Goal: Obtain resource: Download file/media

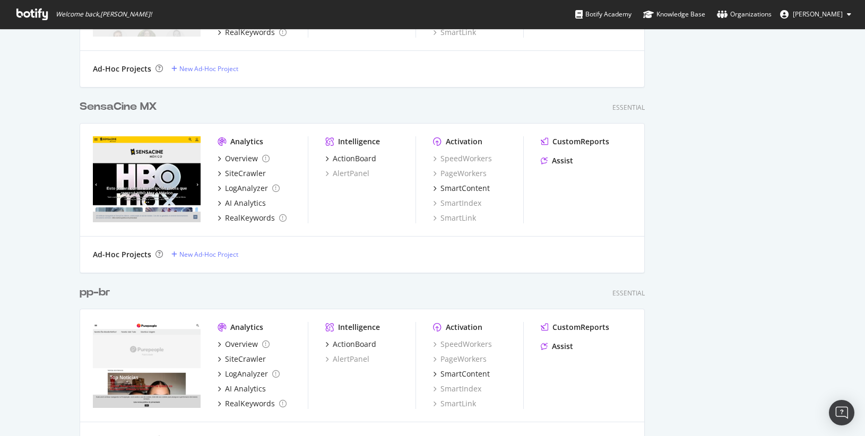
click at [100, 108] on div "SensaCine MX" at bounding box center [118, 106] width 77 height 15
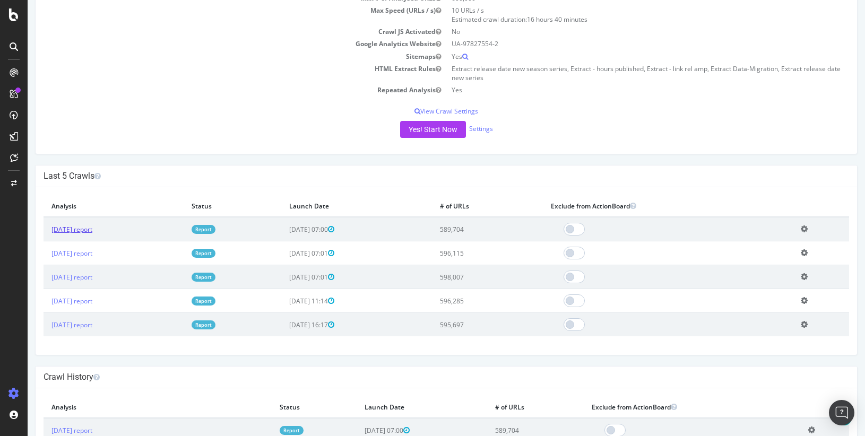
click at [65, 231] on link "2025 Oct. 6th report" at bounding box center [71, 229] width 41 height 9
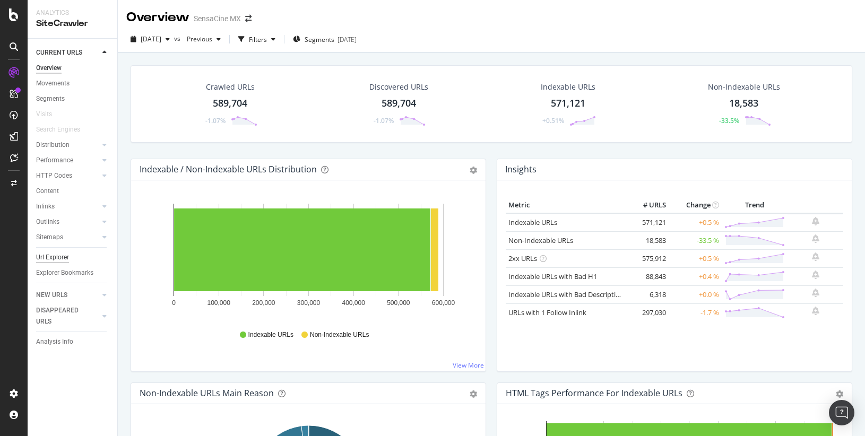
click at [55, 256] on div "Url Explorer" at bounding box center [52, 257] width 33 height 11
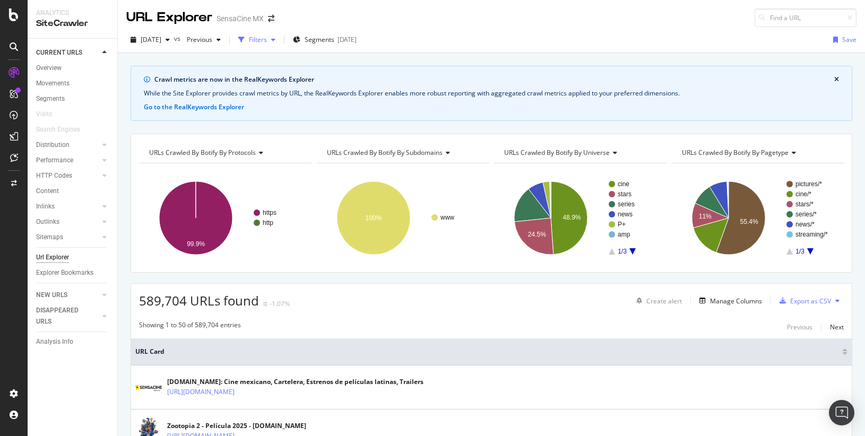
click at [267, 40] on div "Filters" at bounding box center [258, 39] width 18 height 9
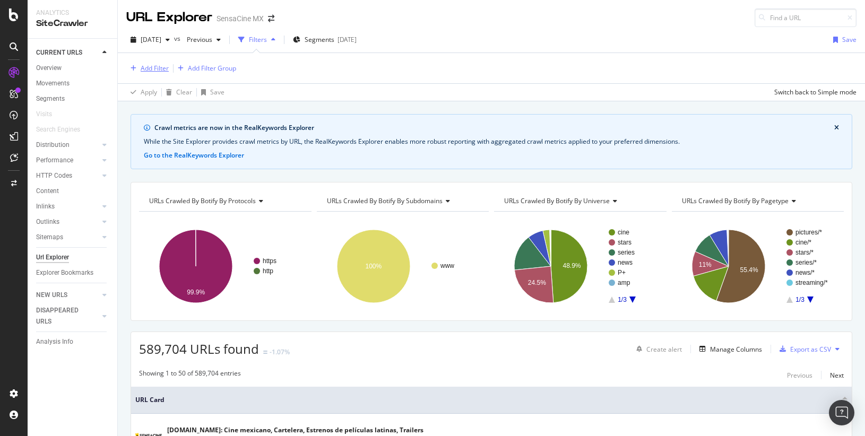
click at [152, 68] on div "Add Filter" at bounding box center [155, 68] width 28 height 9
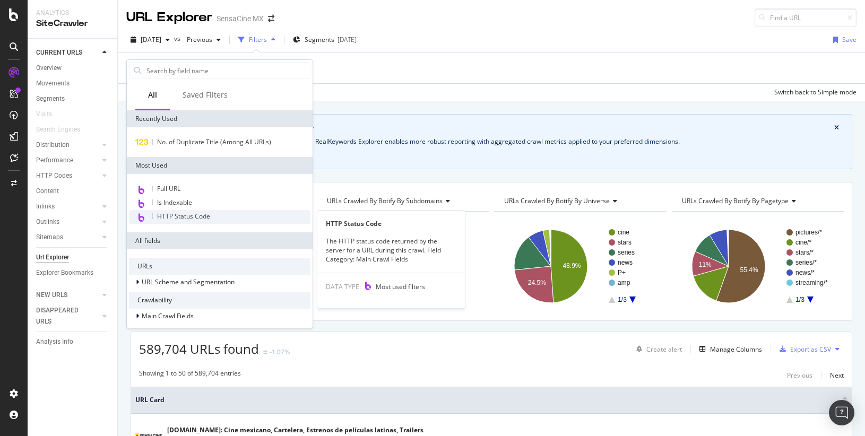
click at [176, 214] on span "HTTP Status Code" at bounding box center [183, 216] width 53 height 9
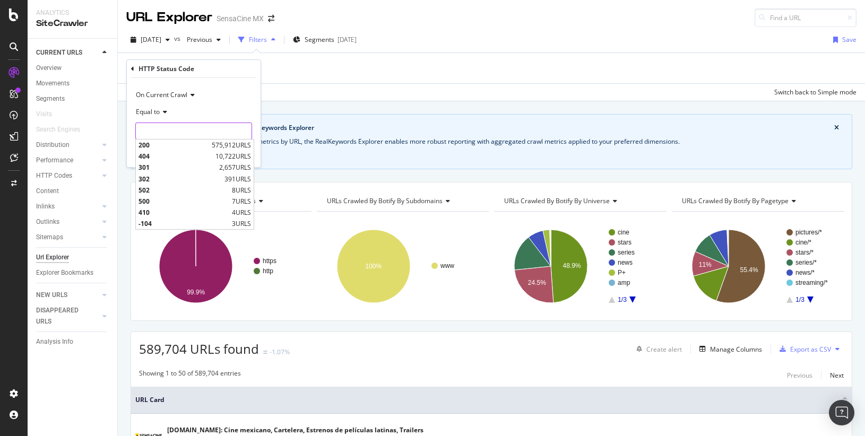
click at [207, 128] on input "number" at bounding box center [193, 131] width 117 height 17
click at [144, 145] on span "200" at bounding box center [174, 145] width 71 height 9
type input "200"
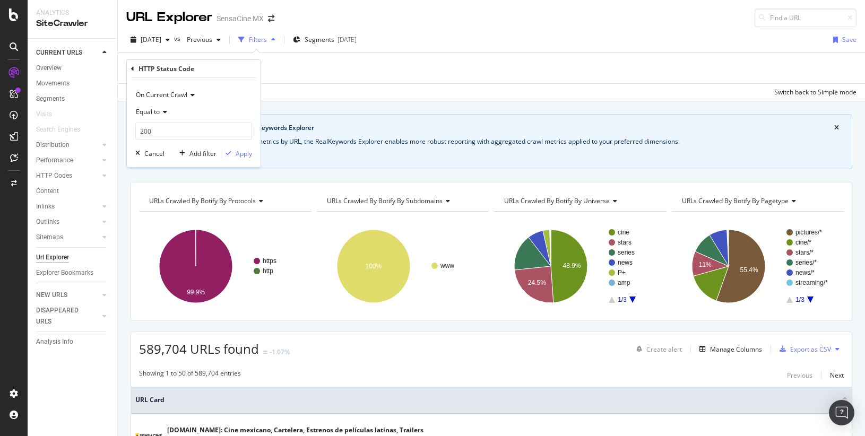
click at [363, 81] on div "Add Filter Add Filter Group" at bounding box center [491, 68] width 730 height 30
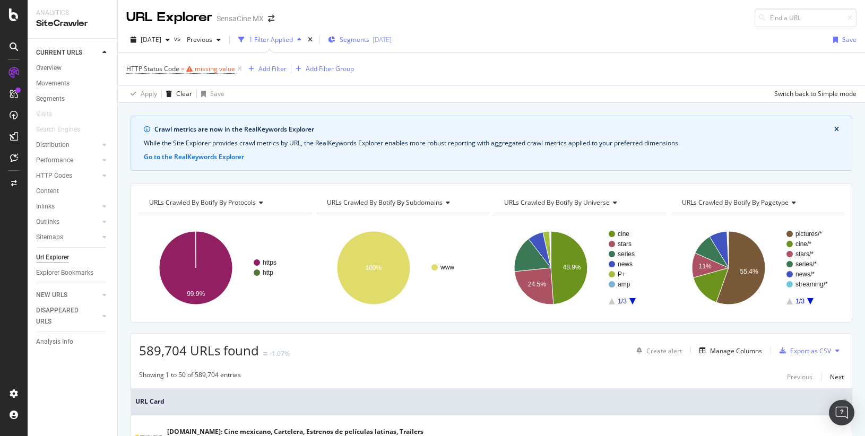
click at [342, 38] on button "Segments 2025-03-11" at bounding box center [360, 39] width 72 height 17
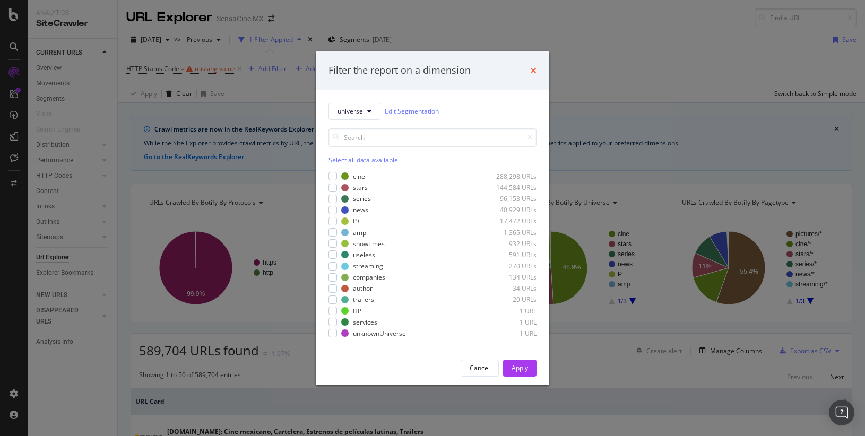
click at [533, 71] on icon "times" at bounding box center [533, 70] width 6 height 8
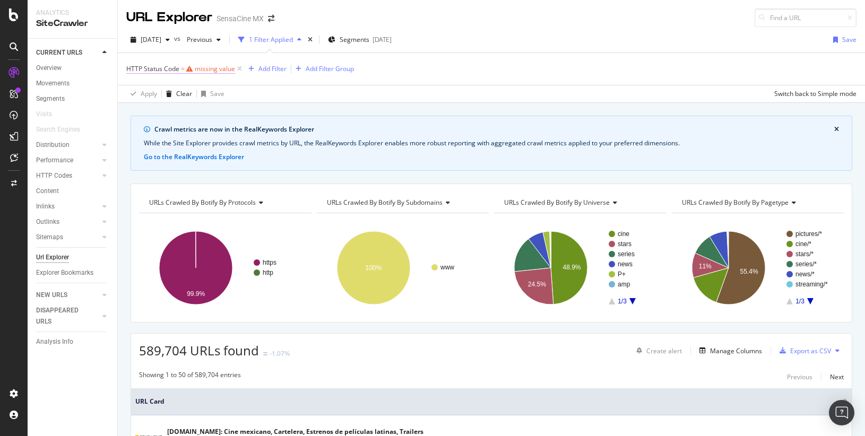
click at [211, 68] on div "missing value" at bounding box center [215, 68] width 40 height 9
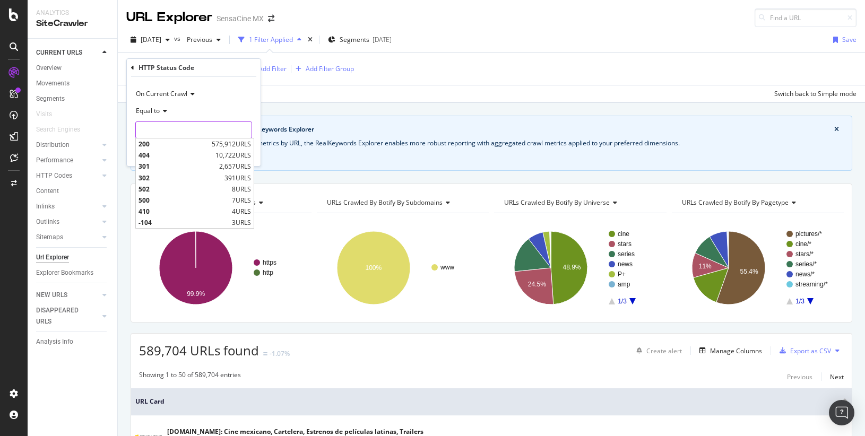
click at [217, 133] on input "number" at bounding box center [193, 130] width 117 height 17
click at [151, 144] on span "200" at bounding box center [174, 144] width 71 height 9
type input "200"
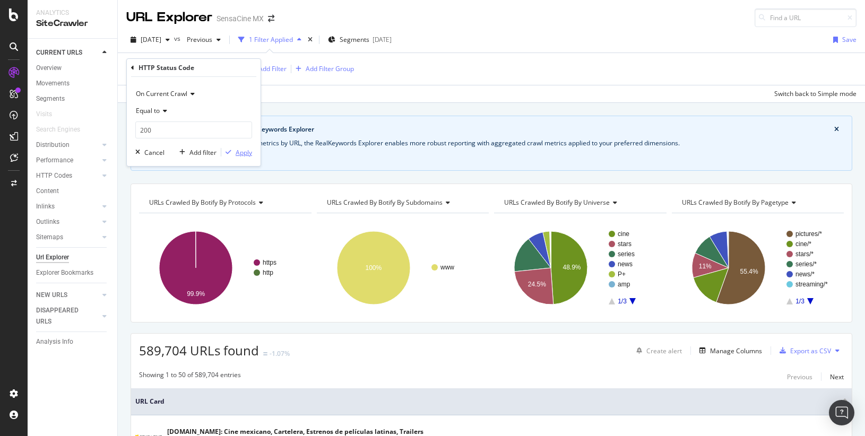
click at [239, 152] on div "Apply" at bounding box center [244, 152] width 16 height 9
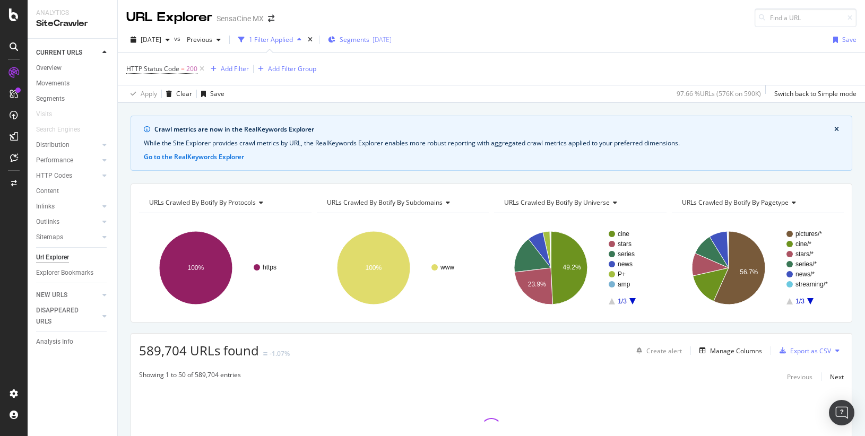
click at [369, 39] on span "Segments" at bounding box center [355, 39] width 30 height 9
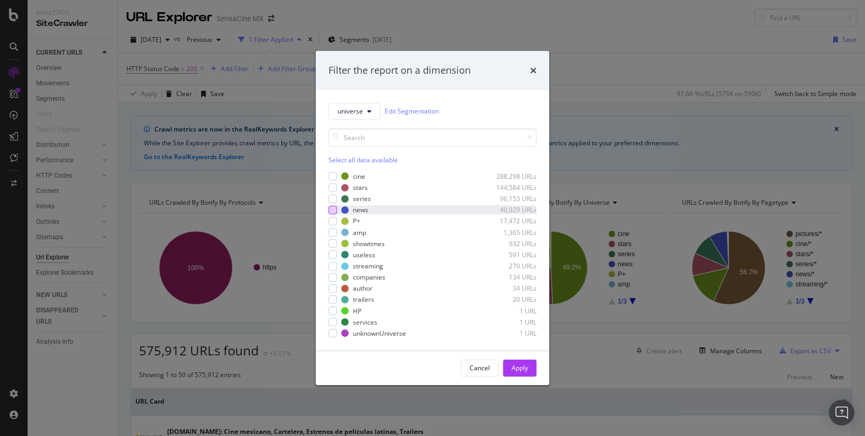
click at [334, 209] on div "modal" at bounding box center [333, 210] width 8 height 8
click at [355, 110] on span "universe" at bounding box center [350, 111] width 25 height 9
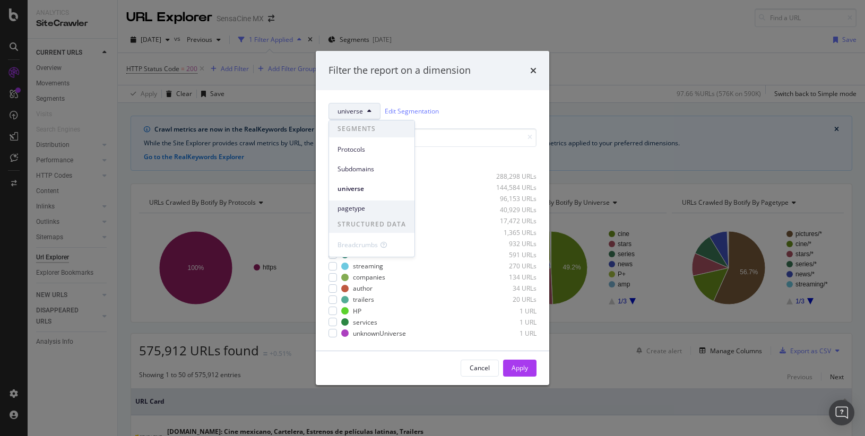
click at [355, 207] on span "pagetype" at bounding box center [372, 209] width 68 height 10
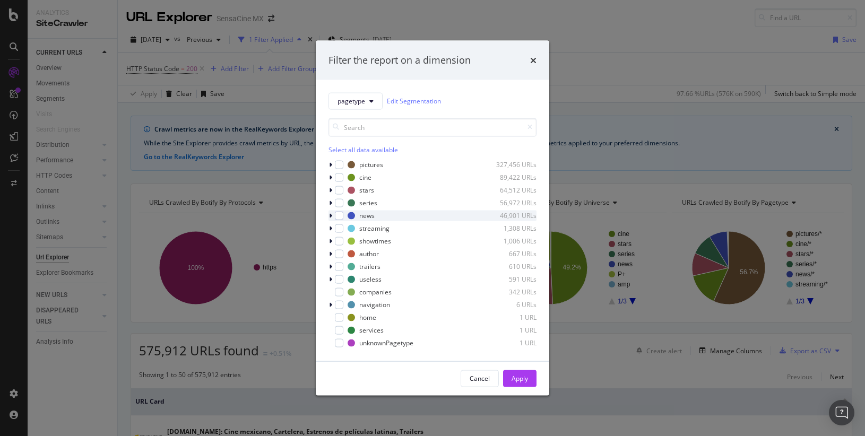
click at [331, 214] on icon "modal" at bounding box center [330, 215] width 3 height 6
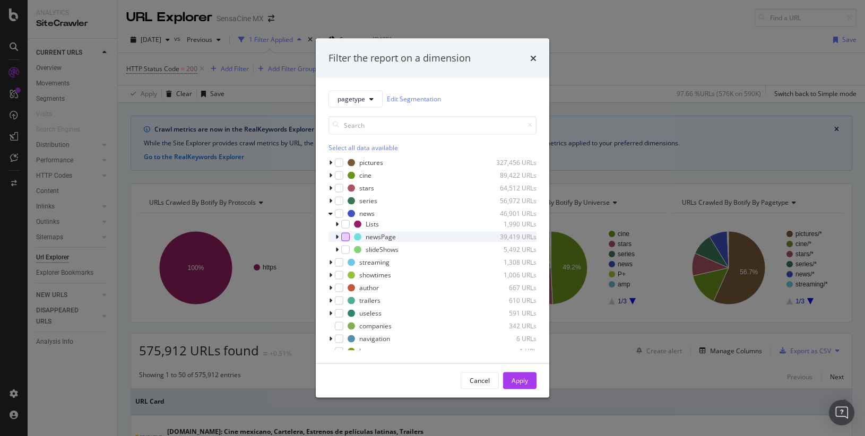
click at [347, 236] on div "modal" at bounding box center [345, 236] width 8 height 8
click at [346, 250] on div "modal" at bounding box center [345, 249] width 8 height 8
click at [517, 377] on div "Apply" at bounding box center [520, 380] width 16 height 9
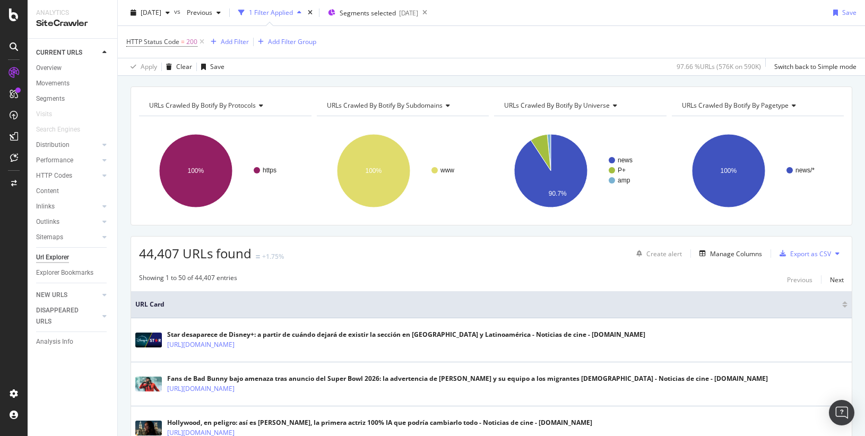
scroll to position [70, 0]
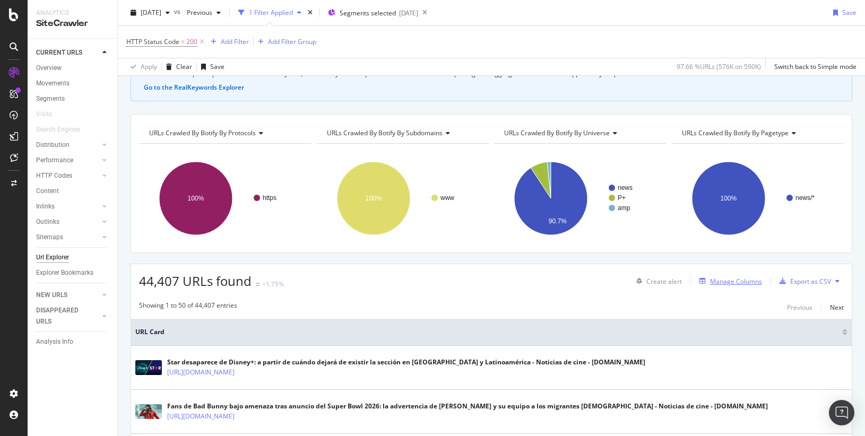
click at [731, 282] on div "Manage Columns" at bounding box center [736, 281] width 52 height 9
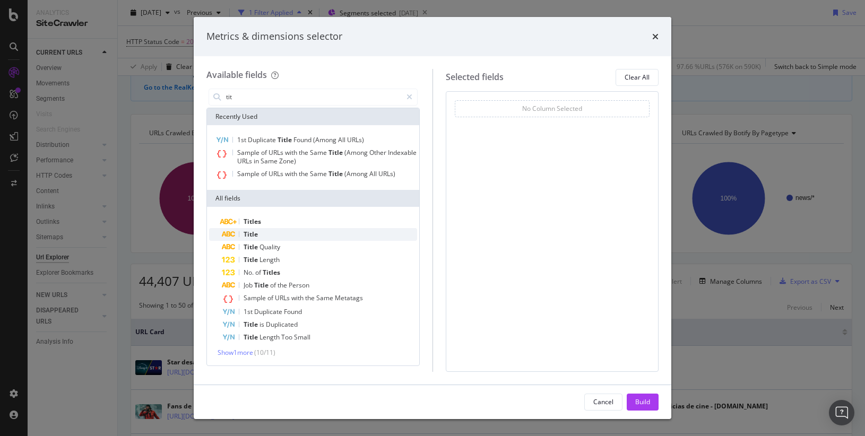
click at [255, 234] on span "Title" at bounding box center [251, 234] width 14 height 9
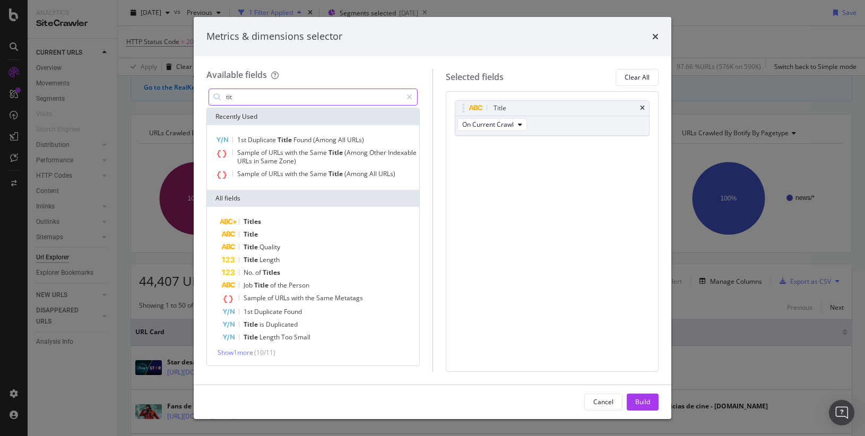
drag, startPoint x: 248, startPoint y: 100, endPoint x: 216, endPoint y: 100, distance: 32.9
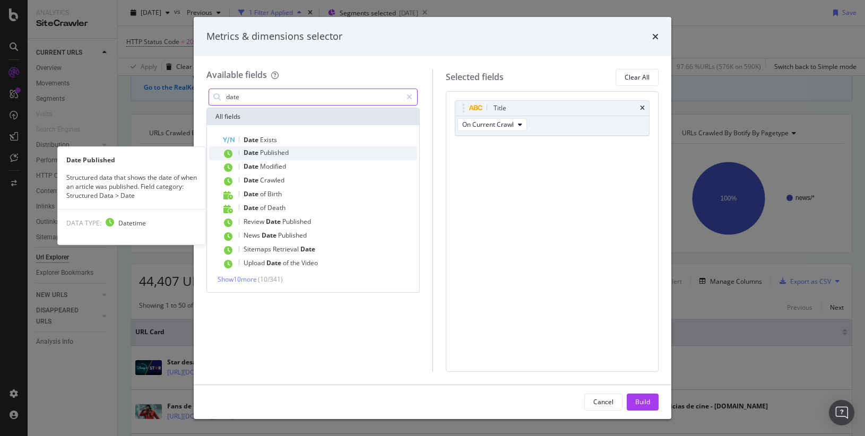
type input "date"
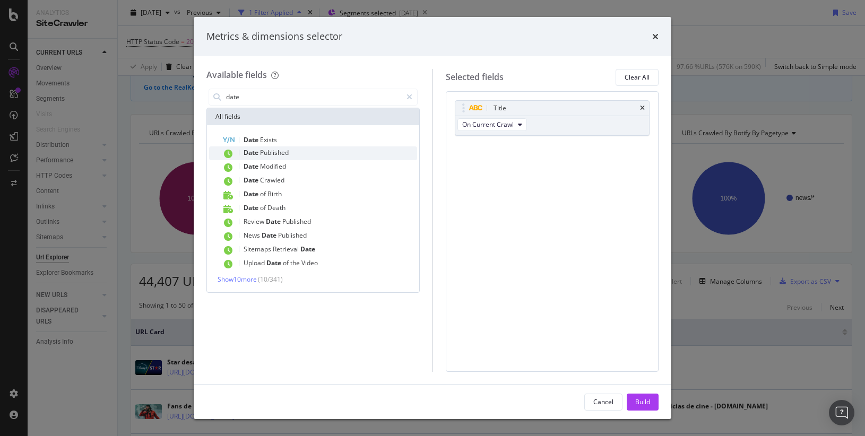
click at [258, 156] on span "Date" at bounding box center [252, 152] width 16 height 9
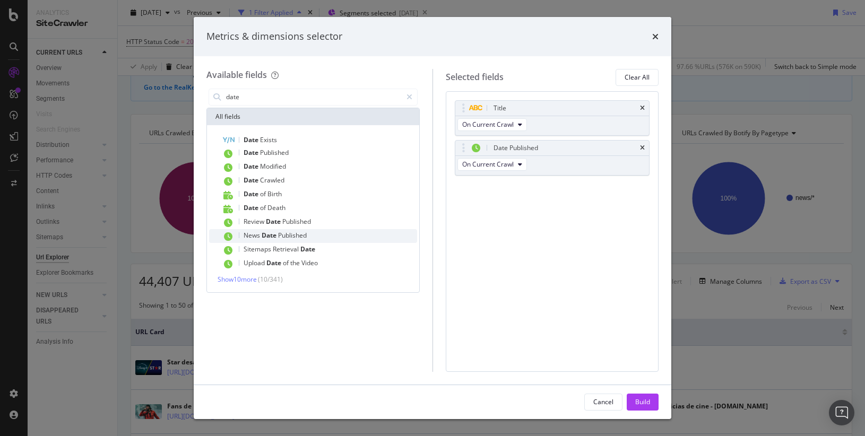
click at [278, 238] on span "Published" at bounding box center [292, 235] width 29 height 9
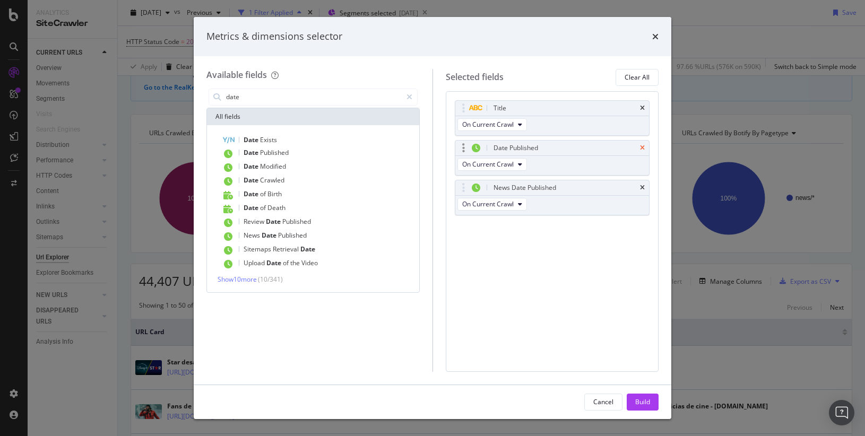
click at [643, 147] on icon "times" at bounding box center [642, 148] width 5 height 6
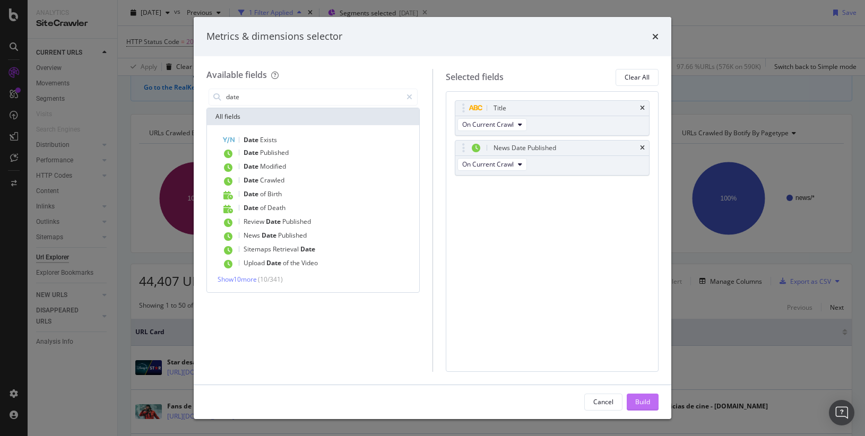
click at [643, 398] on div "Build" at bounding box center [642, 402] width 15 height 9
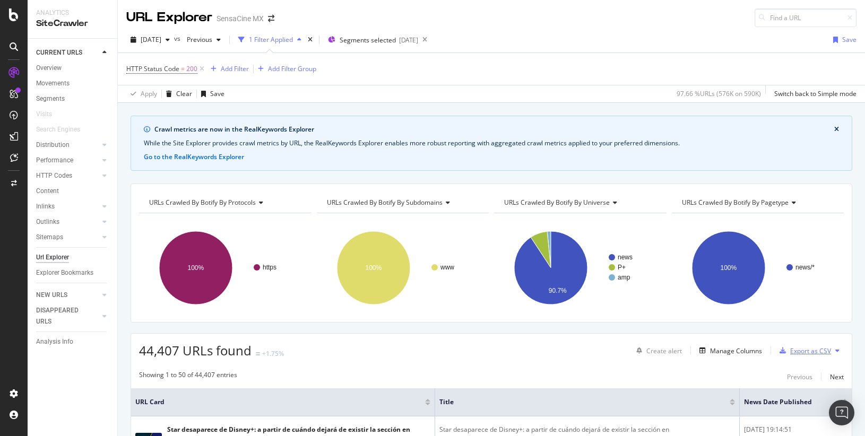
click at [808, 351] on div "Export as CSV" at bounding box center [810, 351] width 41 height 9
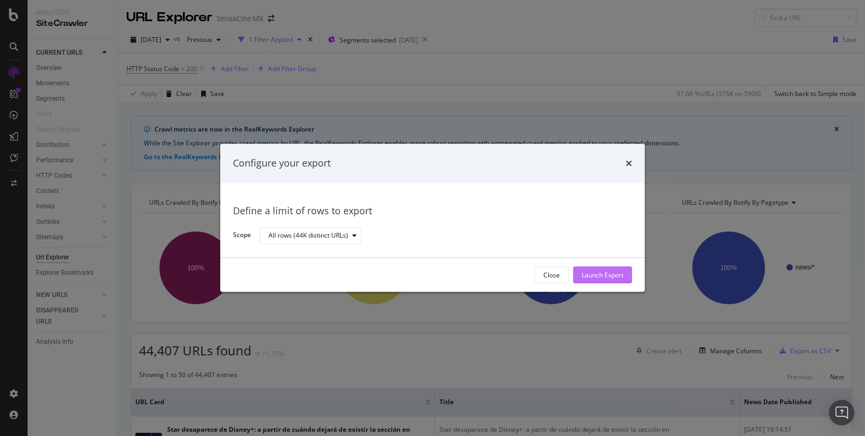
click at [606, 273] on div "Launch Export" at bounding box center [603, 275] width 42 height 9
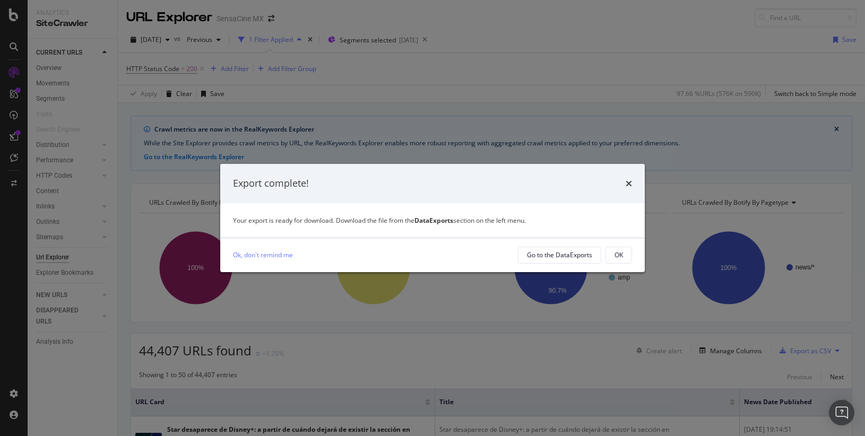
click at [488, 247] on div "Ok, don't remind me Go to the DataExports OK" at bounding box center [432, 255] width 399 height 17
click at [556, 255] on div "Go to the DataExports" at bounding box center [559, 255] width 65 height 9
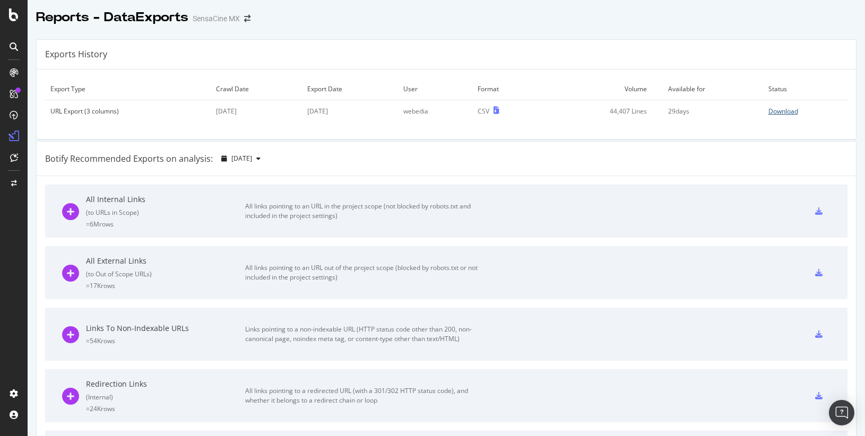
click at [787, 112] on div "Download" at bounding box center [784, 111] width 30 height 9
